Goal: Task Accomplishment & Management: Use online tool/utility

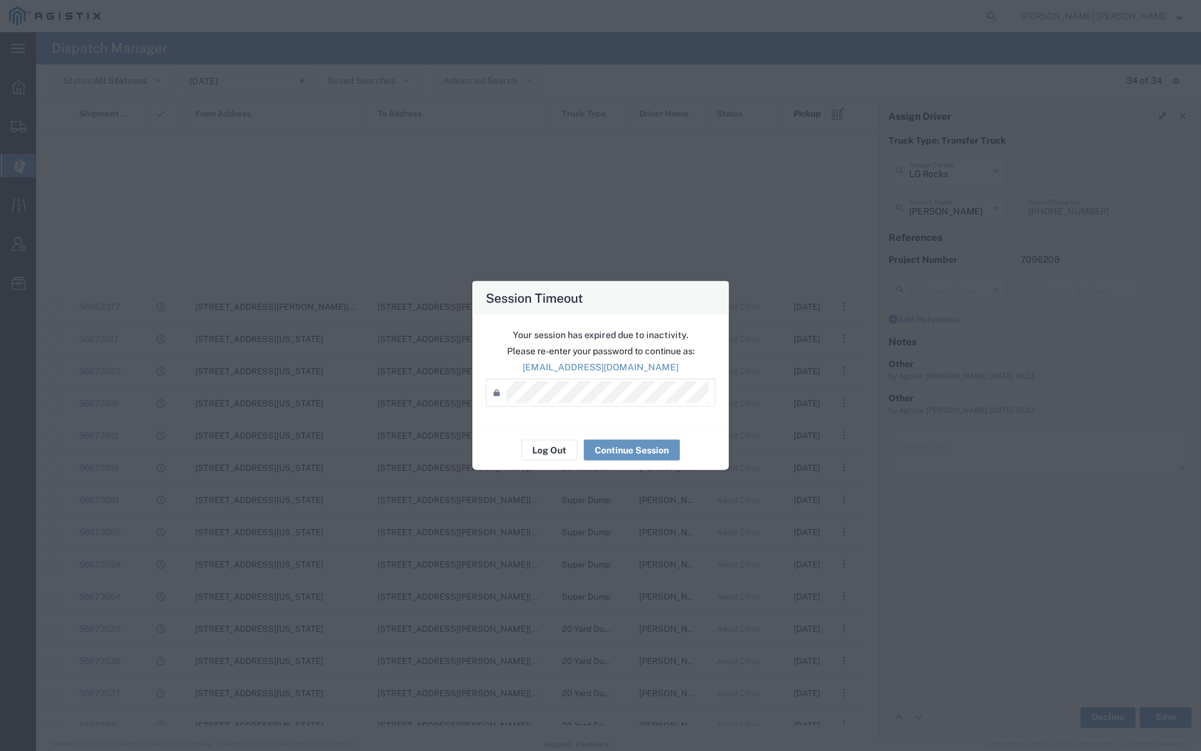
scroll to position [486, 0]
click at [558, 451] on button "Log Out" at bounding box center [549, 450] width 56 height 21
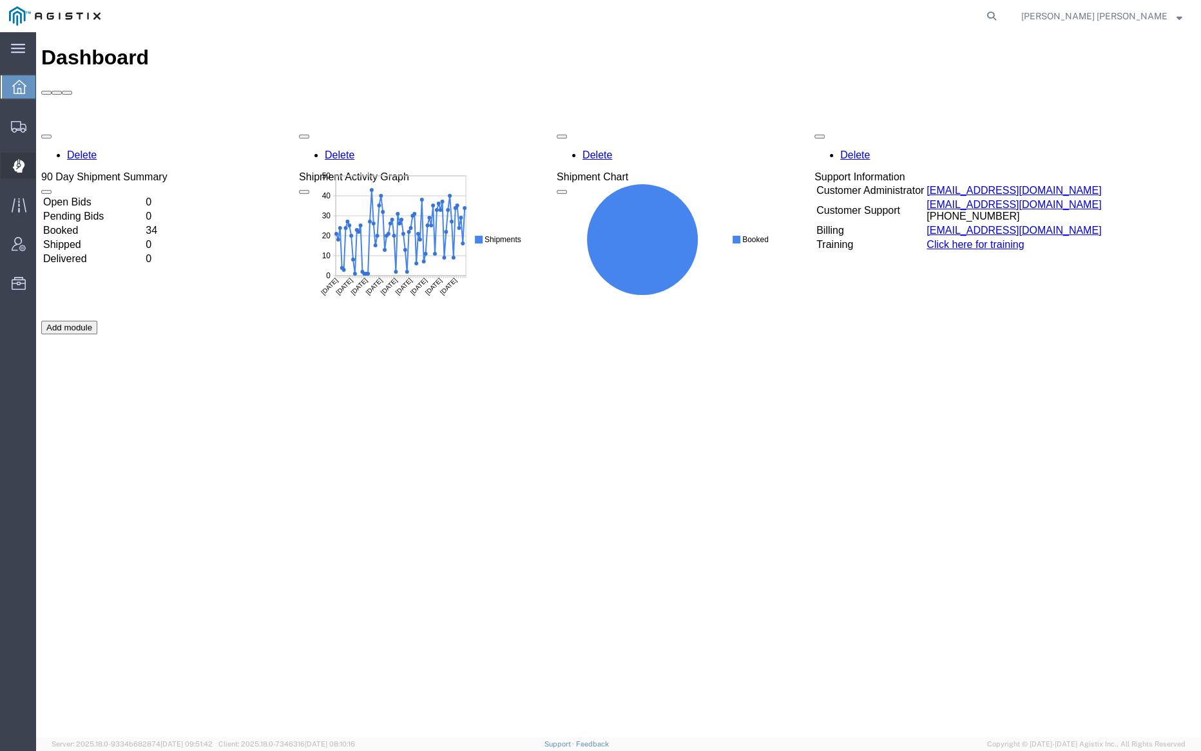
click at [44, 166] on span "Dispatch Manager" at bounding box center [39, 166] width 9 height 26
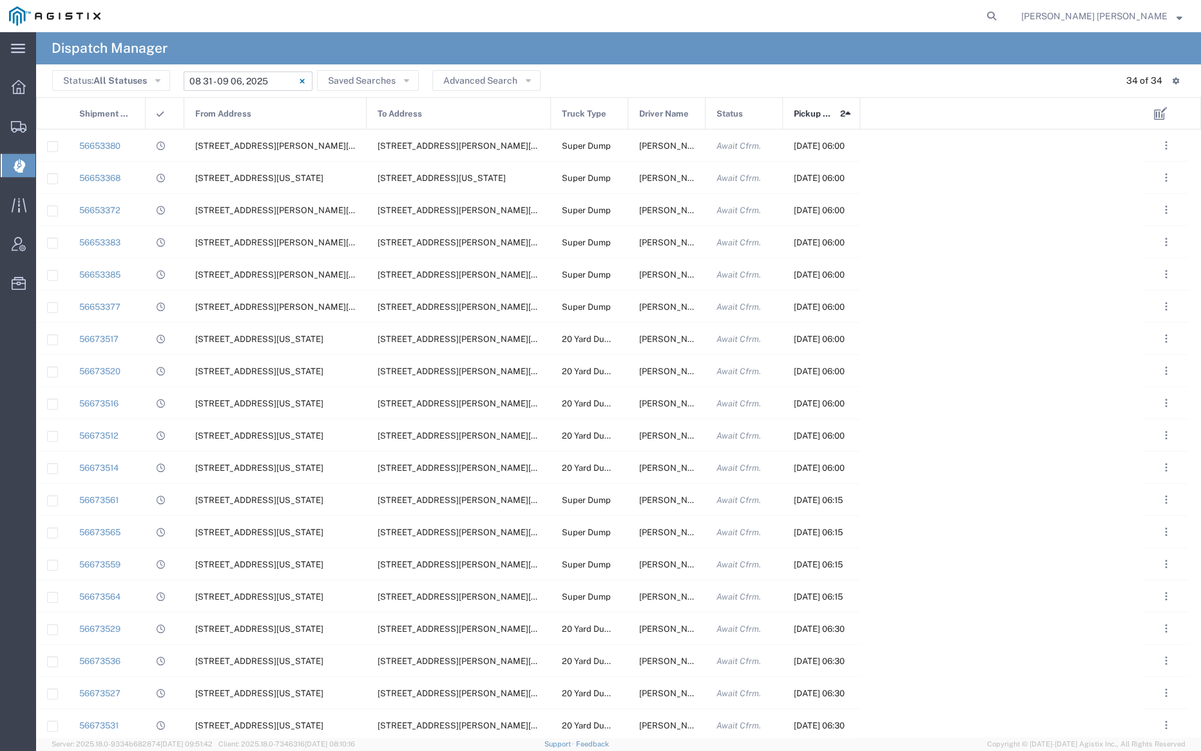
click at [257, 77] on input "[DATE] - [DATE]" at bounding box center [248, 80] width 129 height 19
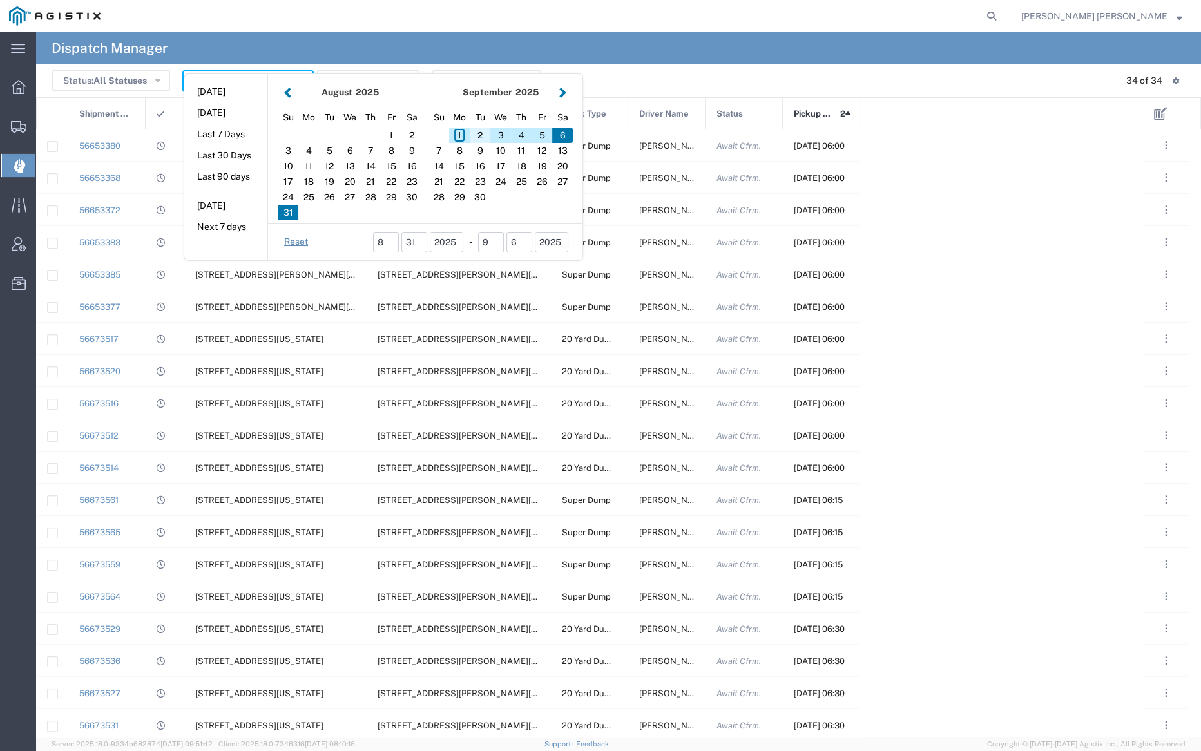
click at [479, 133] on div "2" at bounding box center [480, 135] width 21 height 15
type input "[DATE]"
type input "[DATE] - [DATE]"
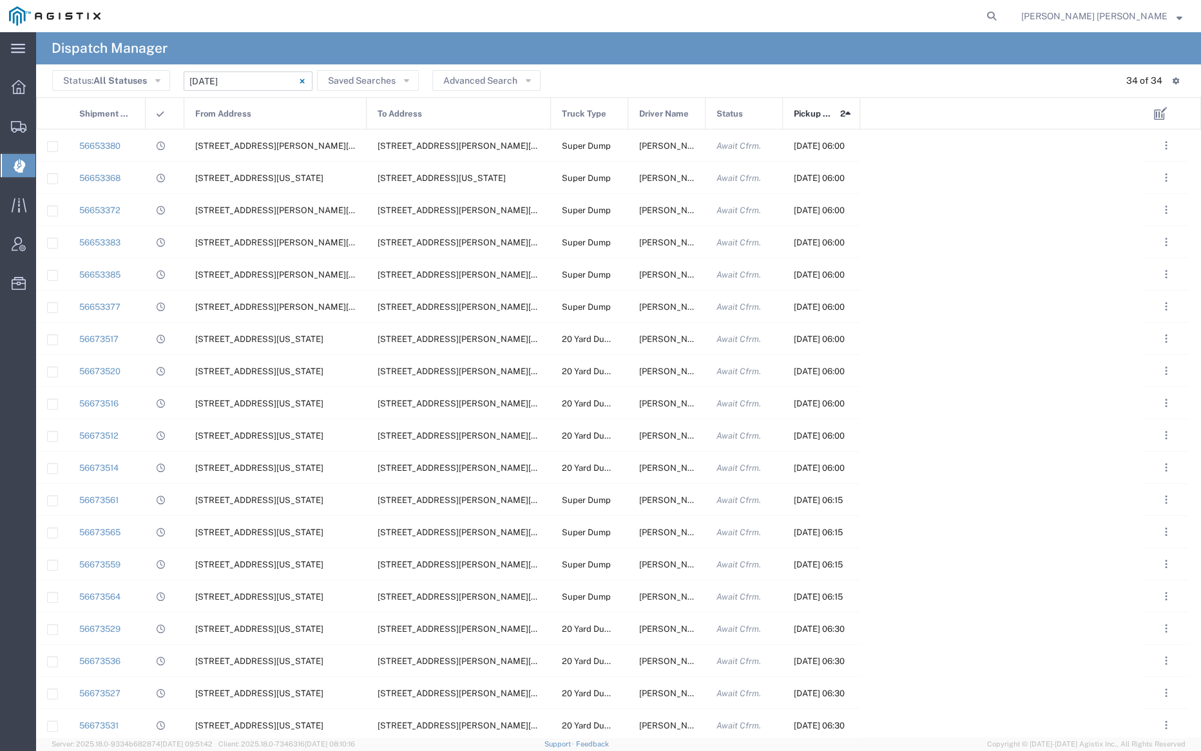
click at [267, 109] on div "From Address" at bounding box center [276, 114] width 182 height 32
click at [258, 81] on input "[DATE] - [DATE]" at bounding box center [248, 80] width 129 height 19
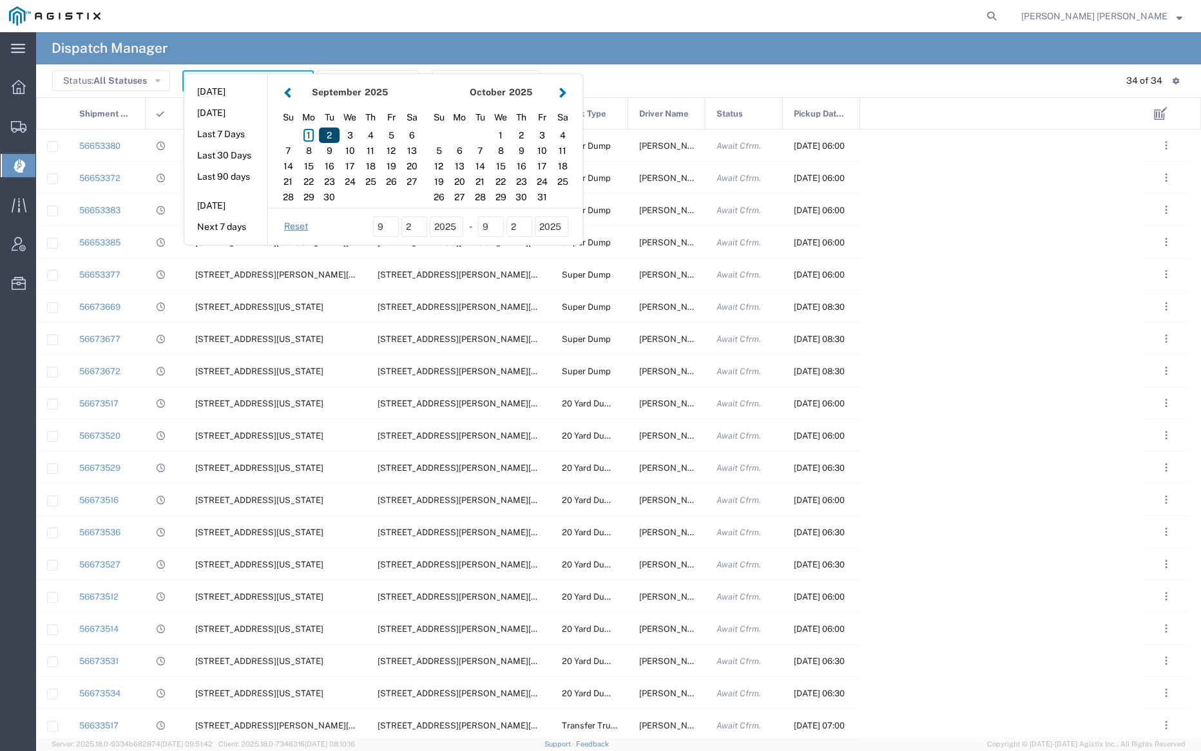
click at [330, 130] on div "2" at bounding box center [329, 135] width 21 height 15
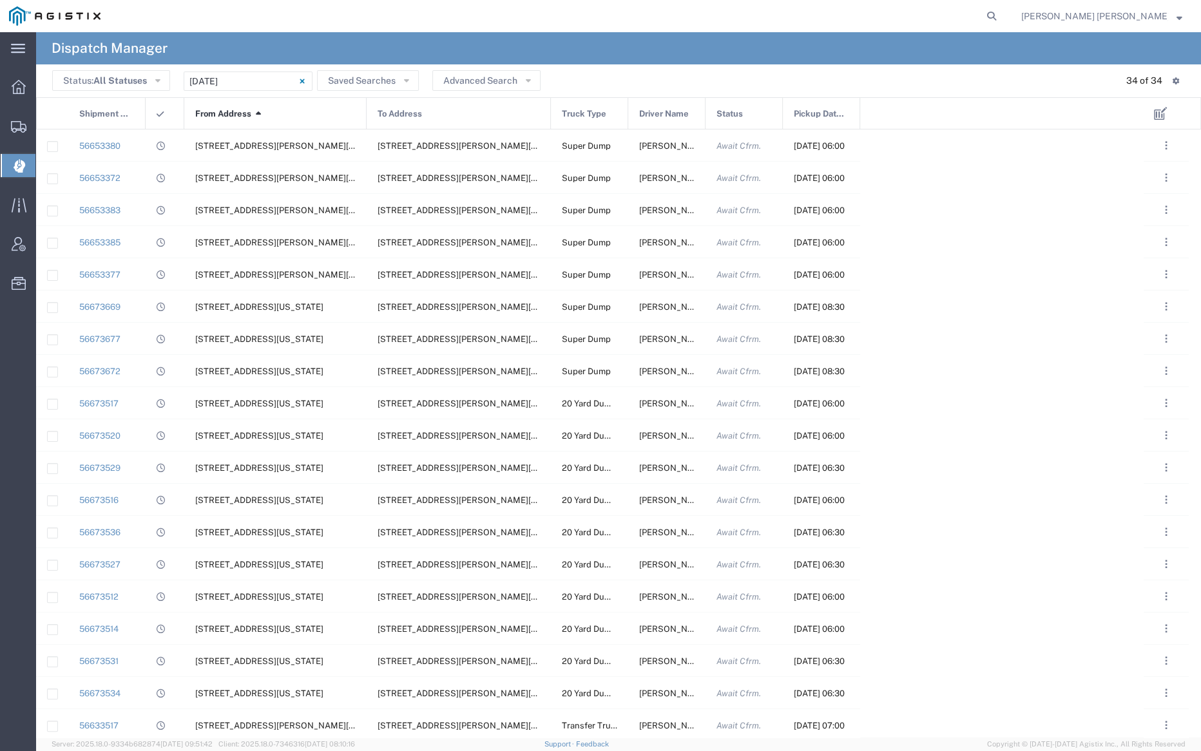
click at [410, 46] on agx-page-header "Dispatch Manager" at bounding box center [618, 48] width 1165 height 32
click at [665, 44] on agx-page-header "Dispatch Manager" at bounding box center [618, 48] width 1165 height 32
